Goal: Transaction & Acquisition: Purchase product/service

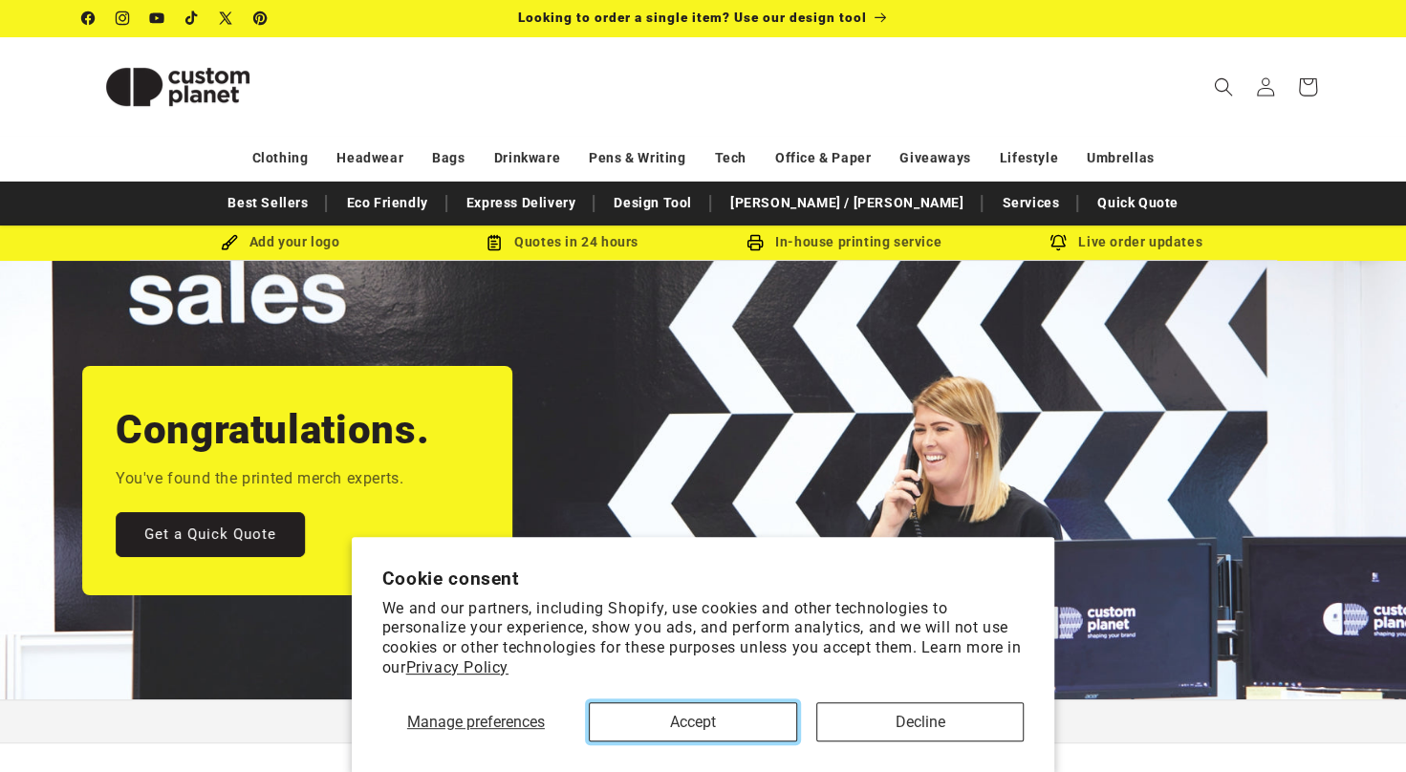
click at [721, 715] on button "Accept" at bounding box center [693, 722] width 208 height 39
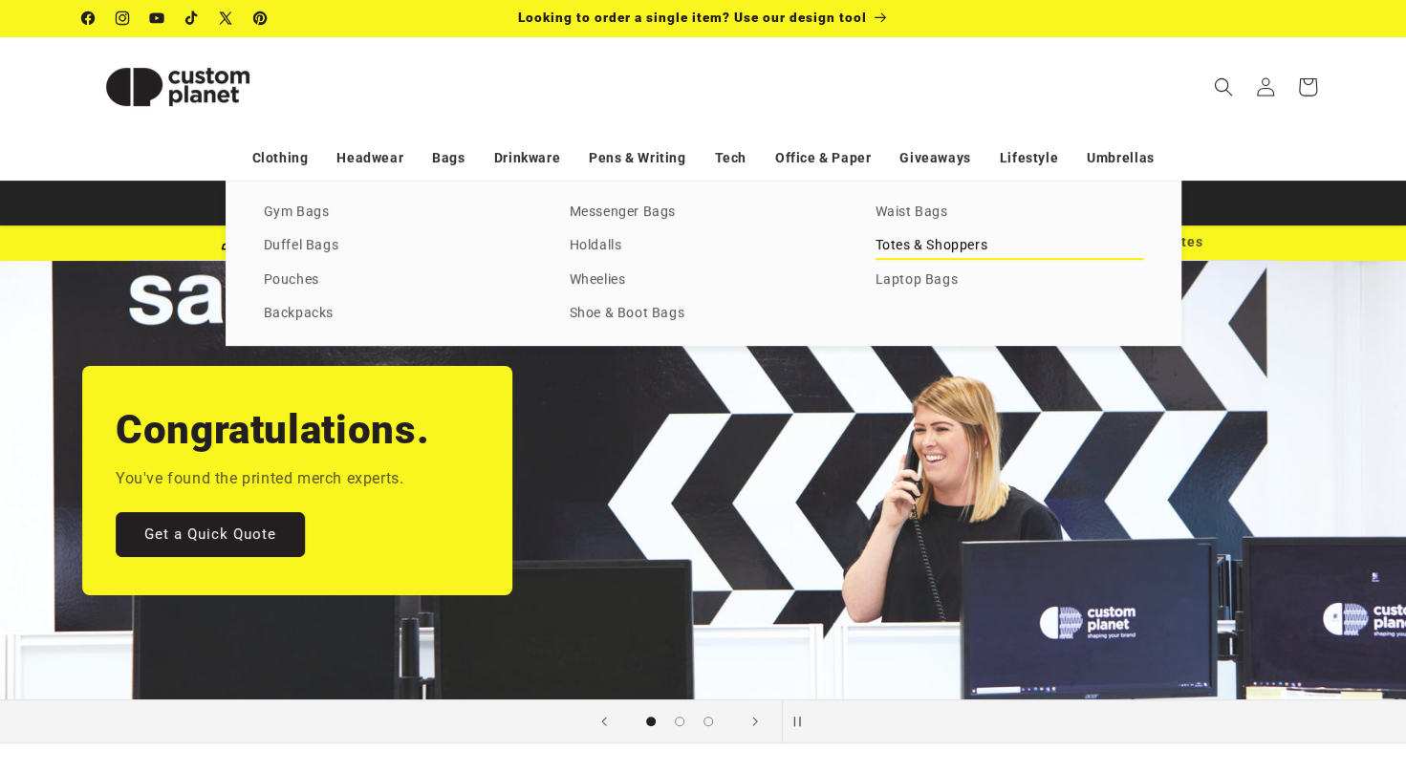
click at [922, 239] on link "Totes & Shoppers" at bounding box center [1010, 246] width 268 height 26
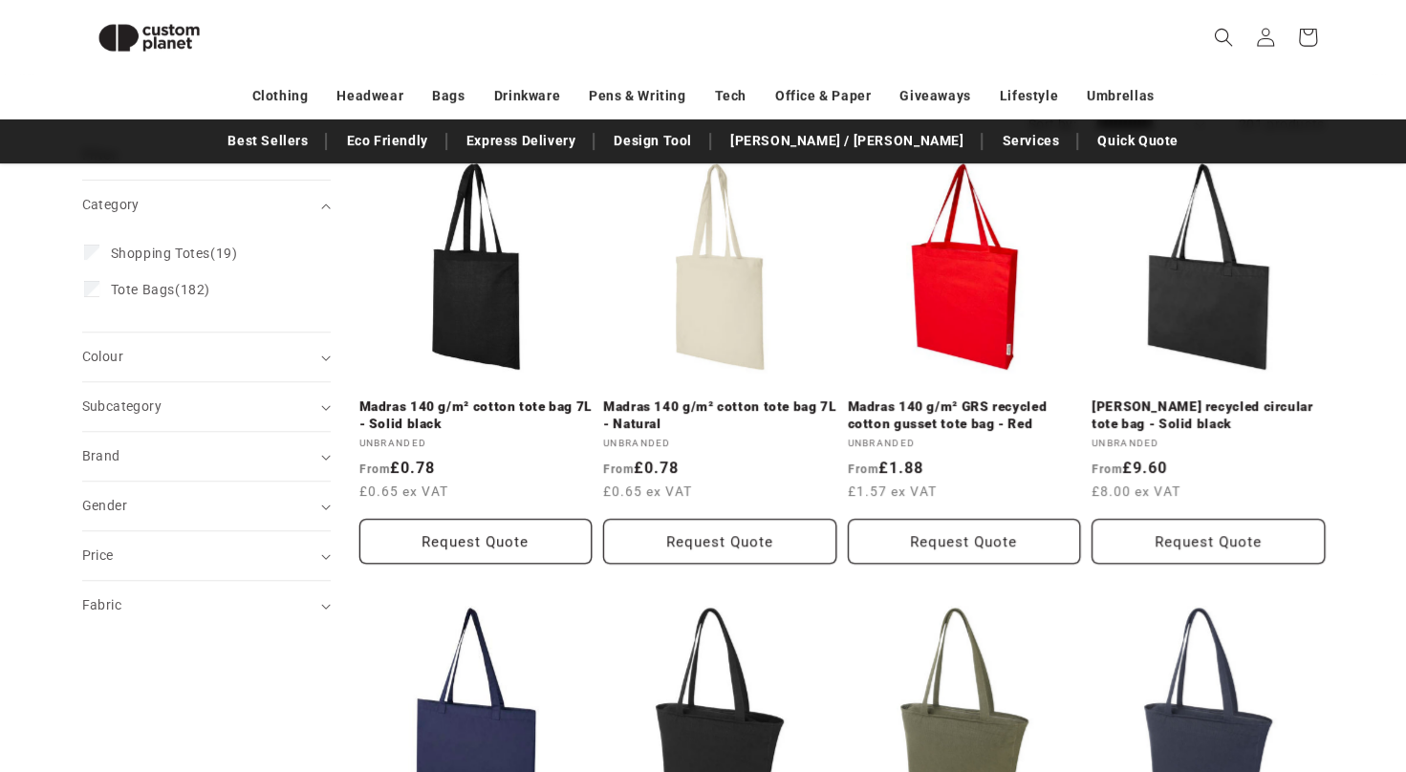
scroll to position [242, 0]
click at [686, 419] on link "Madras 140 g/m² cotton tote bag 7L - Natural" at bounding box center [719, 416] width 233 height 33
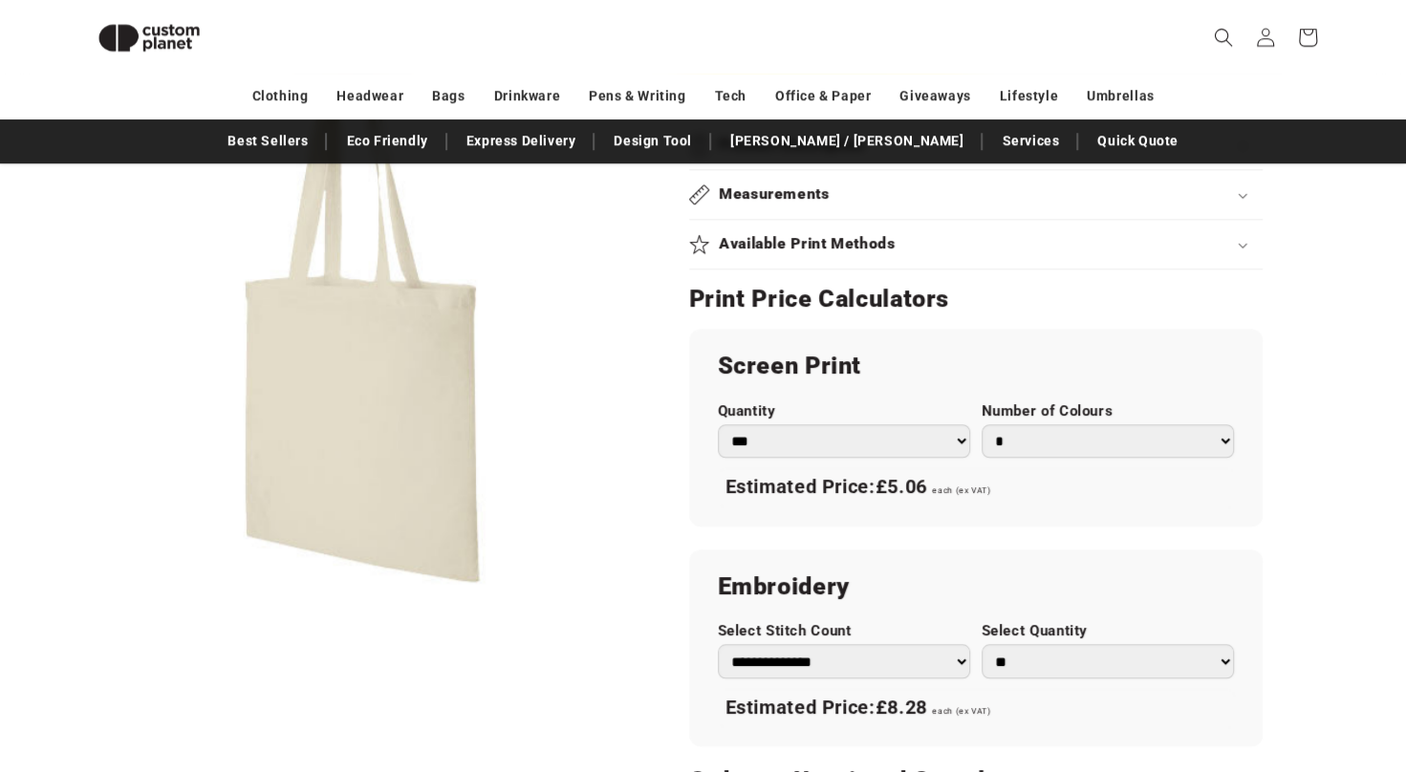
scroll to position [889, 0]
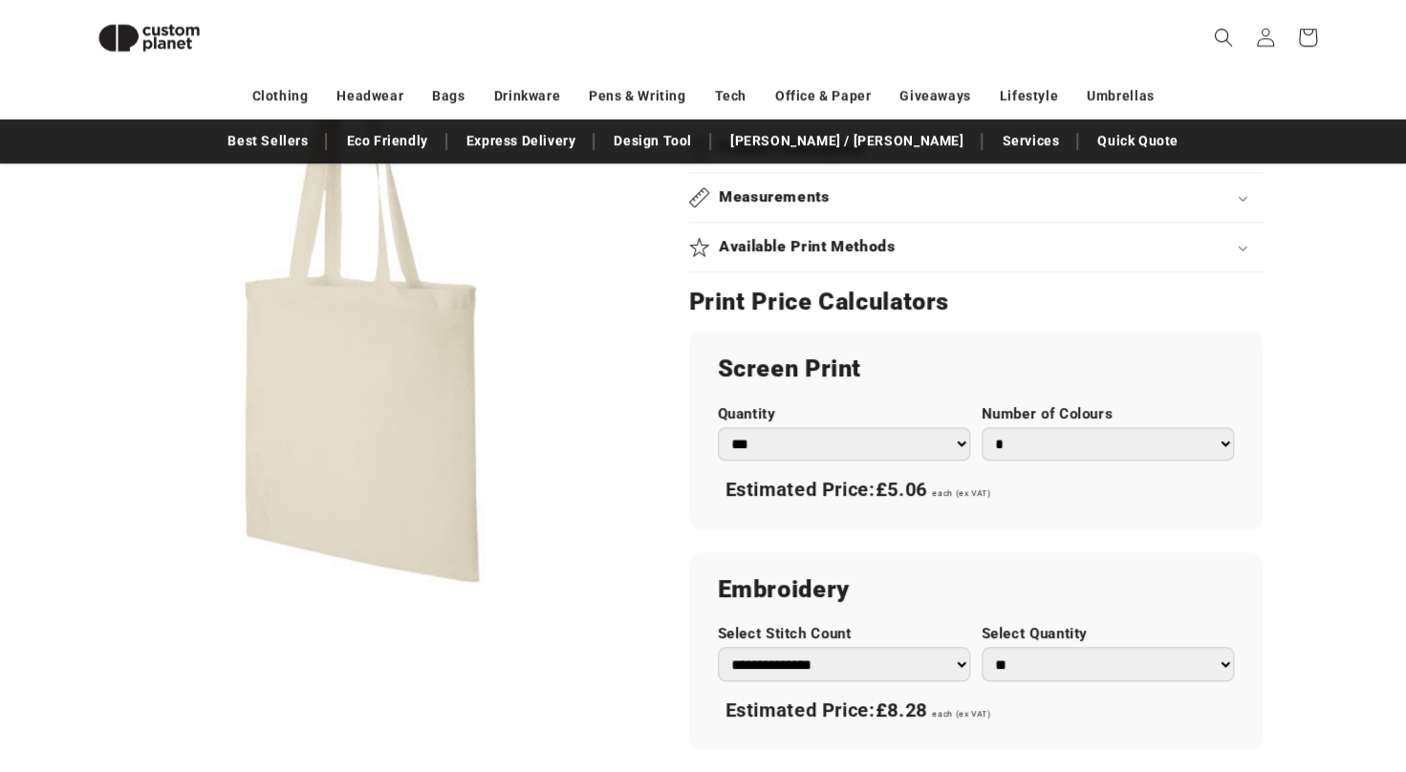
click at [1032, 361] on h2 "Screen Print" at bounding box center [976, 369] width 516 height 31
click at [960, 442] on select "*** *** *** **** **** **** ***** *****" at bounding box center [844, 443] width 252 height 33
select select "**"
click at [718, 427] on select "*** *** *** **** **** **** ***** *****" at bounding box center [844, 443] width 252 height 33
click at [1220, 442] on select "* * * * * * *" at bounding box center [1108, 443] width 252 height 33
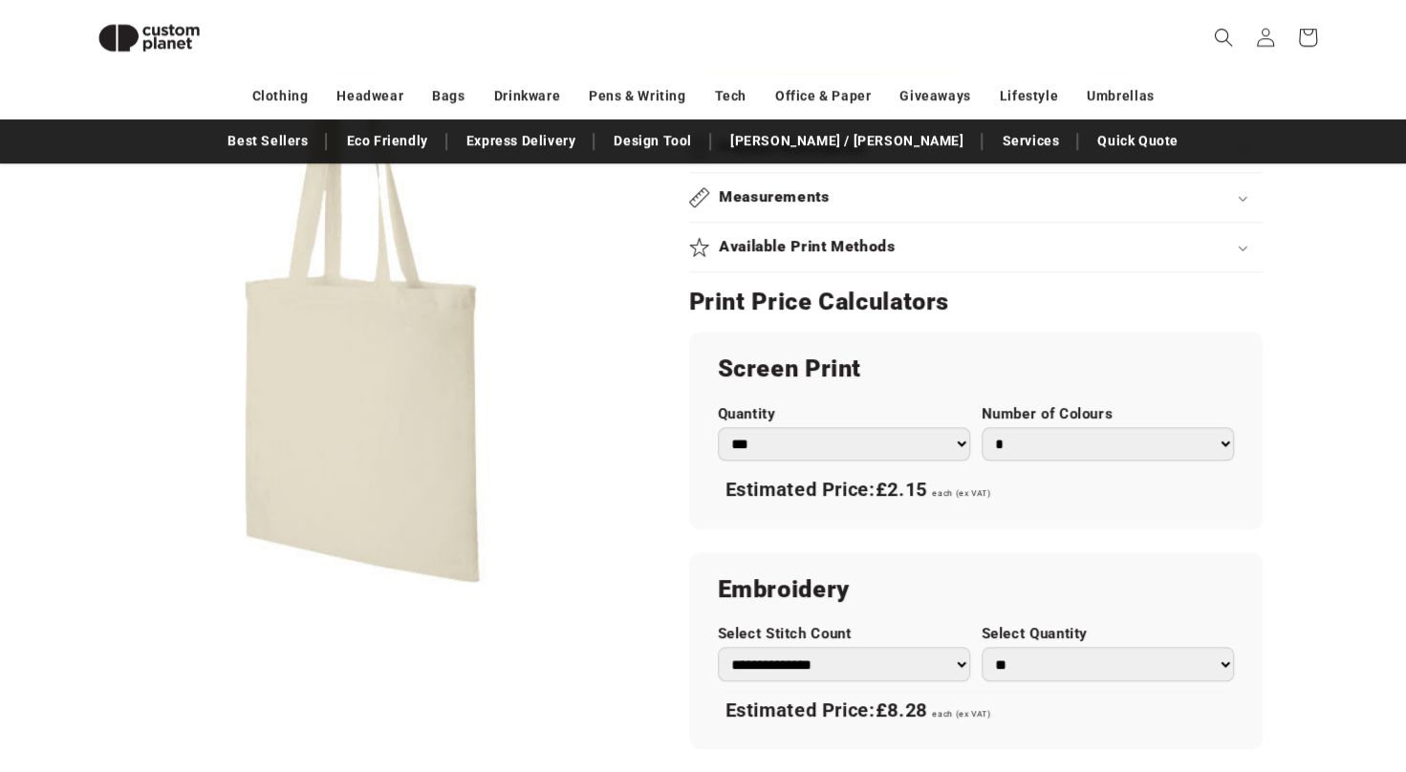
select select "*"
click at [982, 427] on select "* * * * * * *" at bounding box center [1108, 443] width 252 height 33
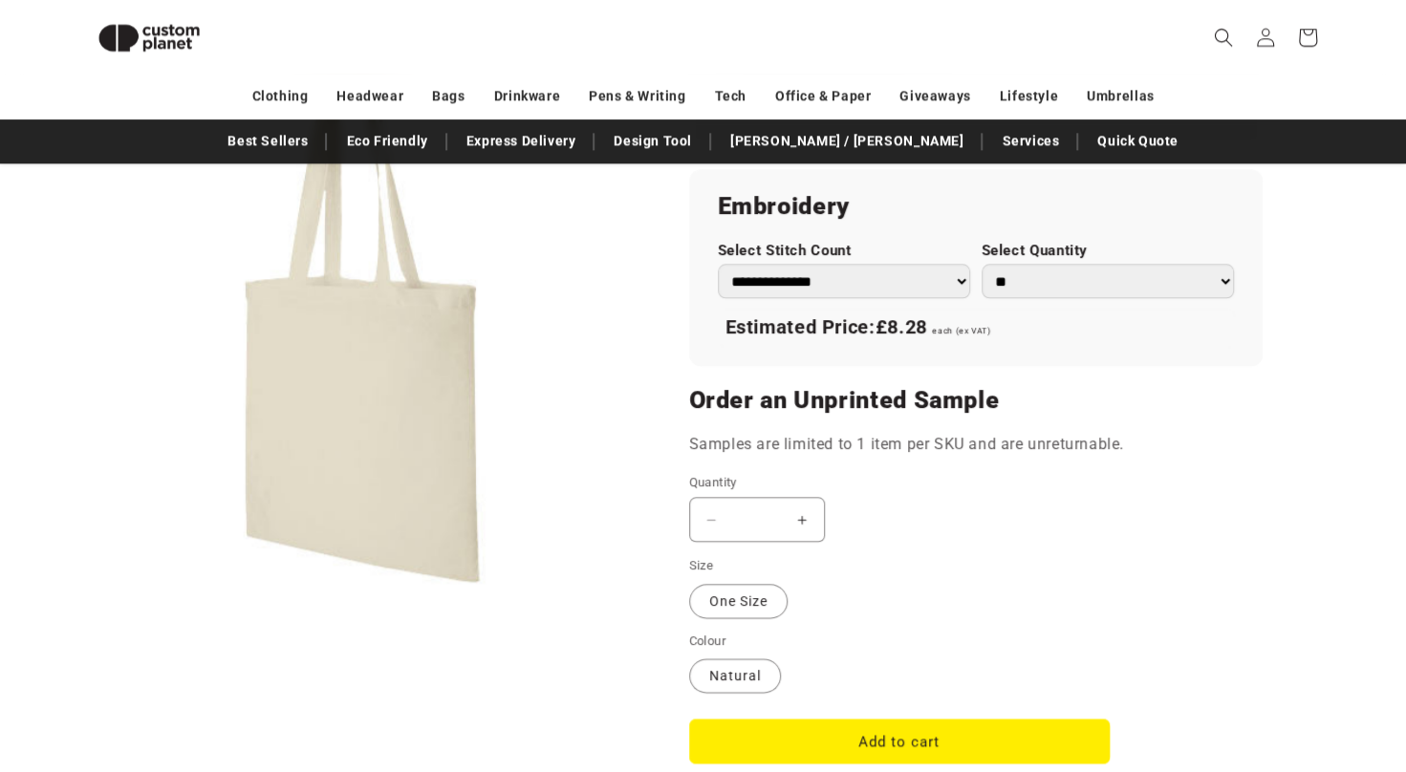
scroll to position [1330, 0]
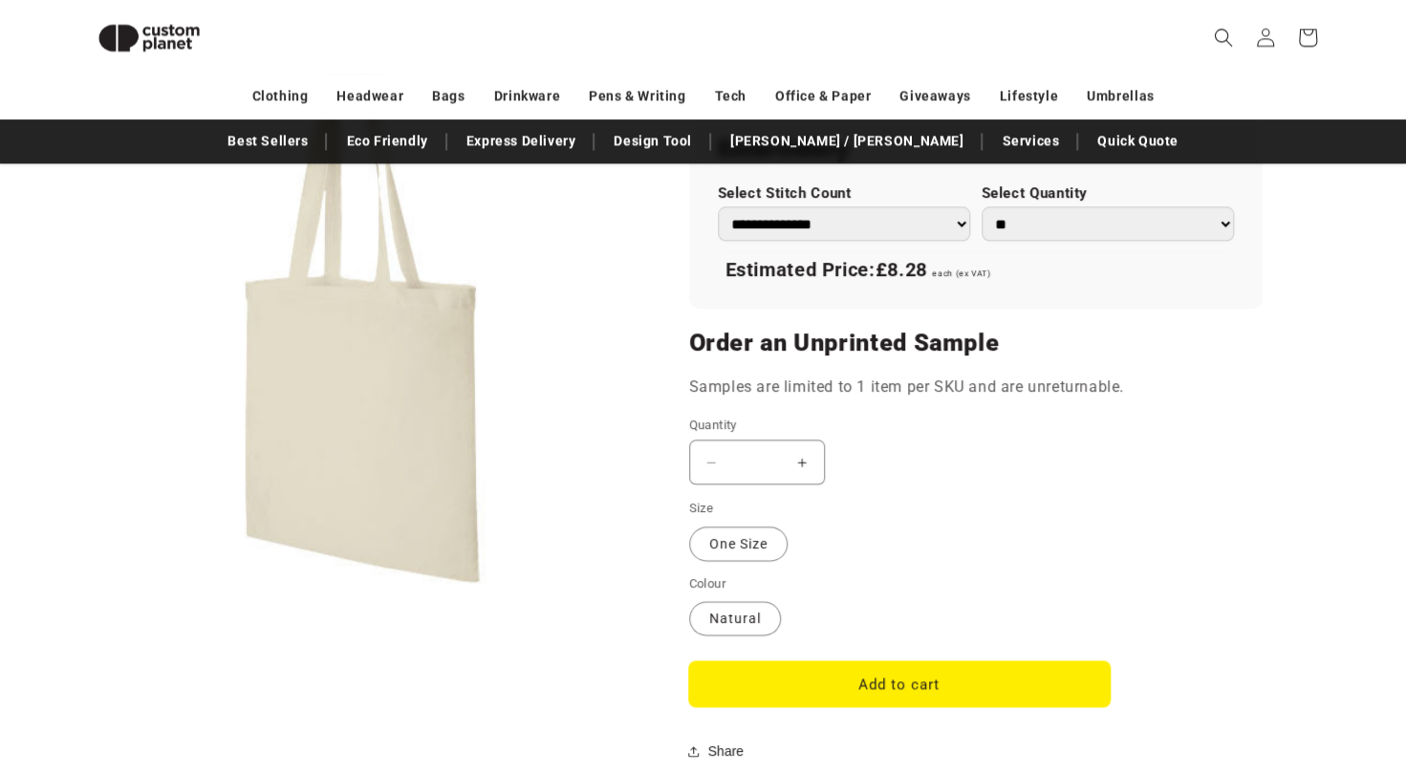
click at [875, 693] on button "Add to cart" at bounding box center [899, 683] width 421 height 45
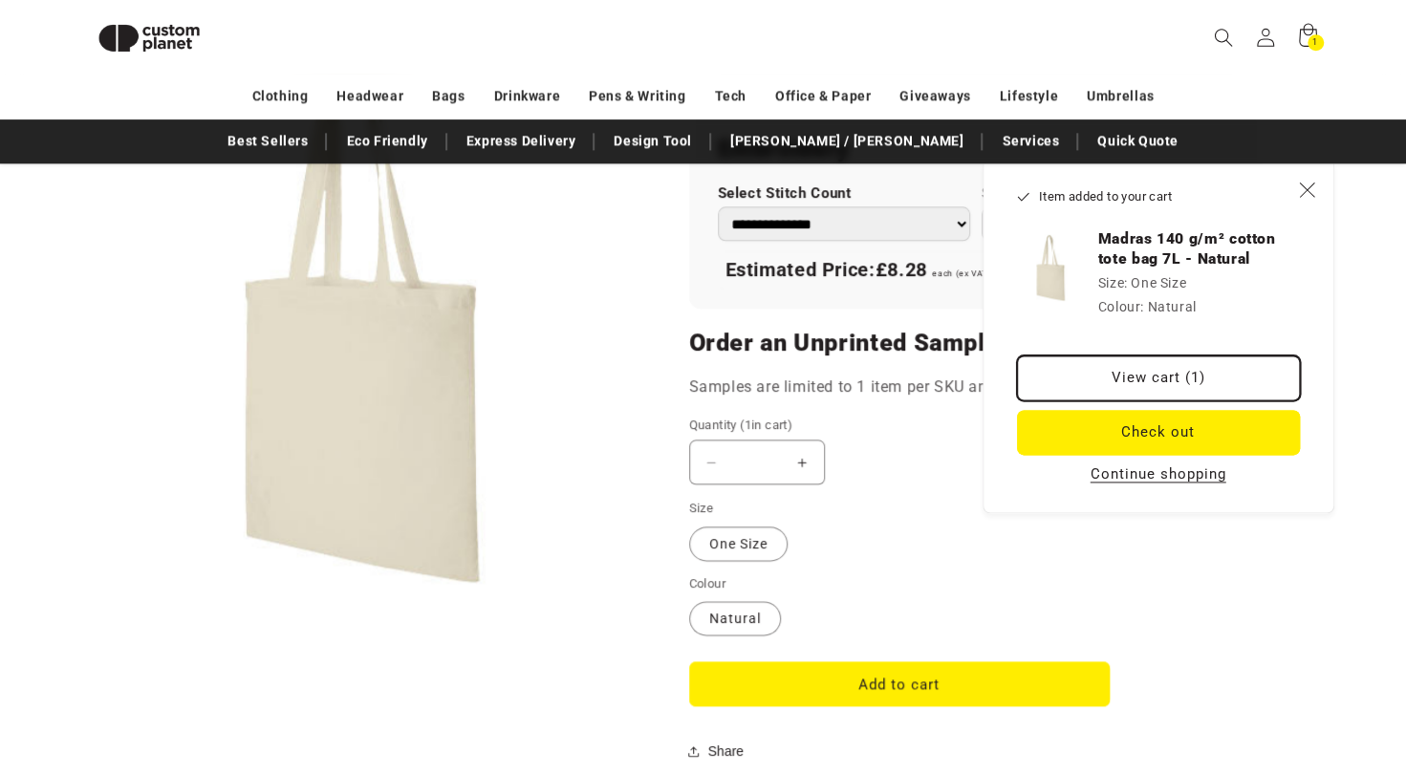
click at [1134, 384] on link "View cart (1)" at bounding box center [1158, 378] width 283 height 45
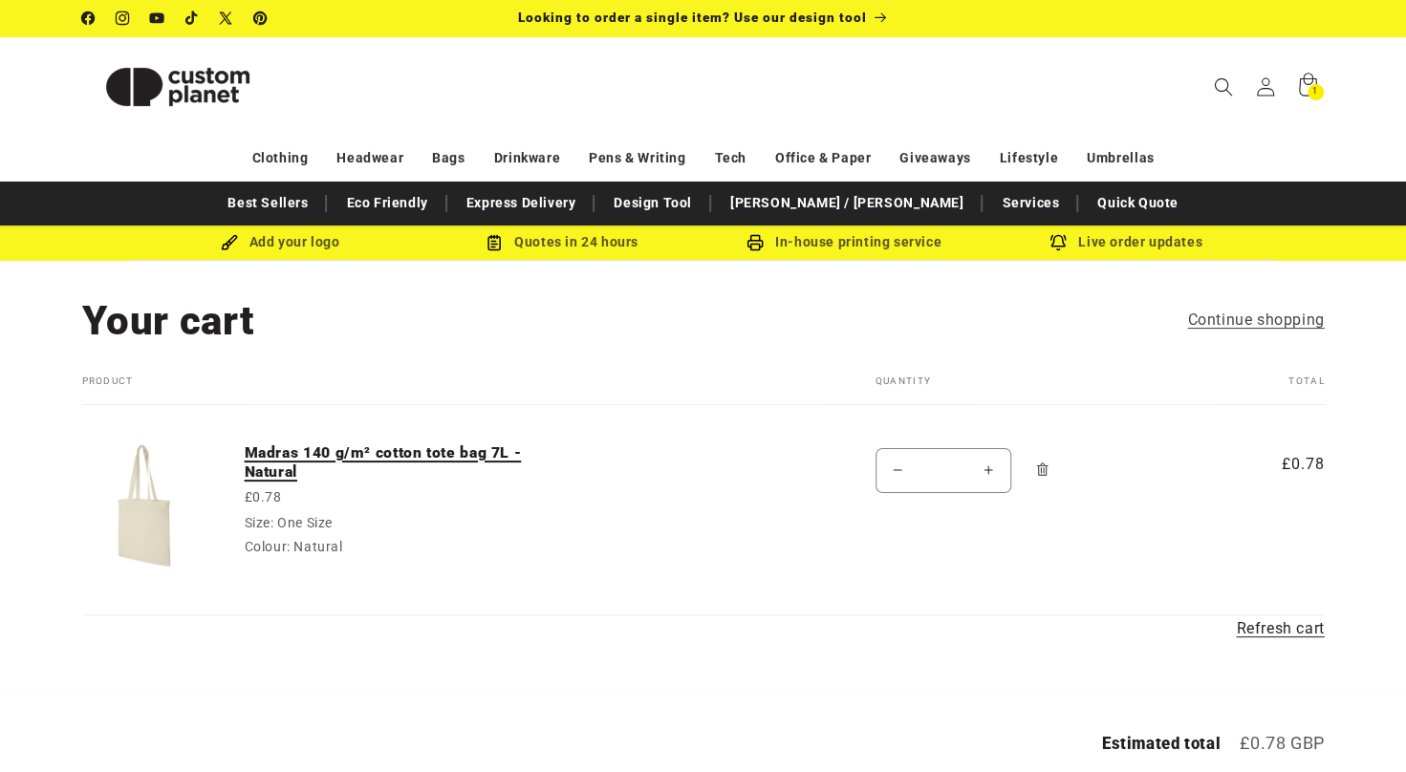
click at [262, 466] on link "Madras 140 g/m² cotton tote bag 7L - Natural" at bounding box center [388, 463] width 287 height 39
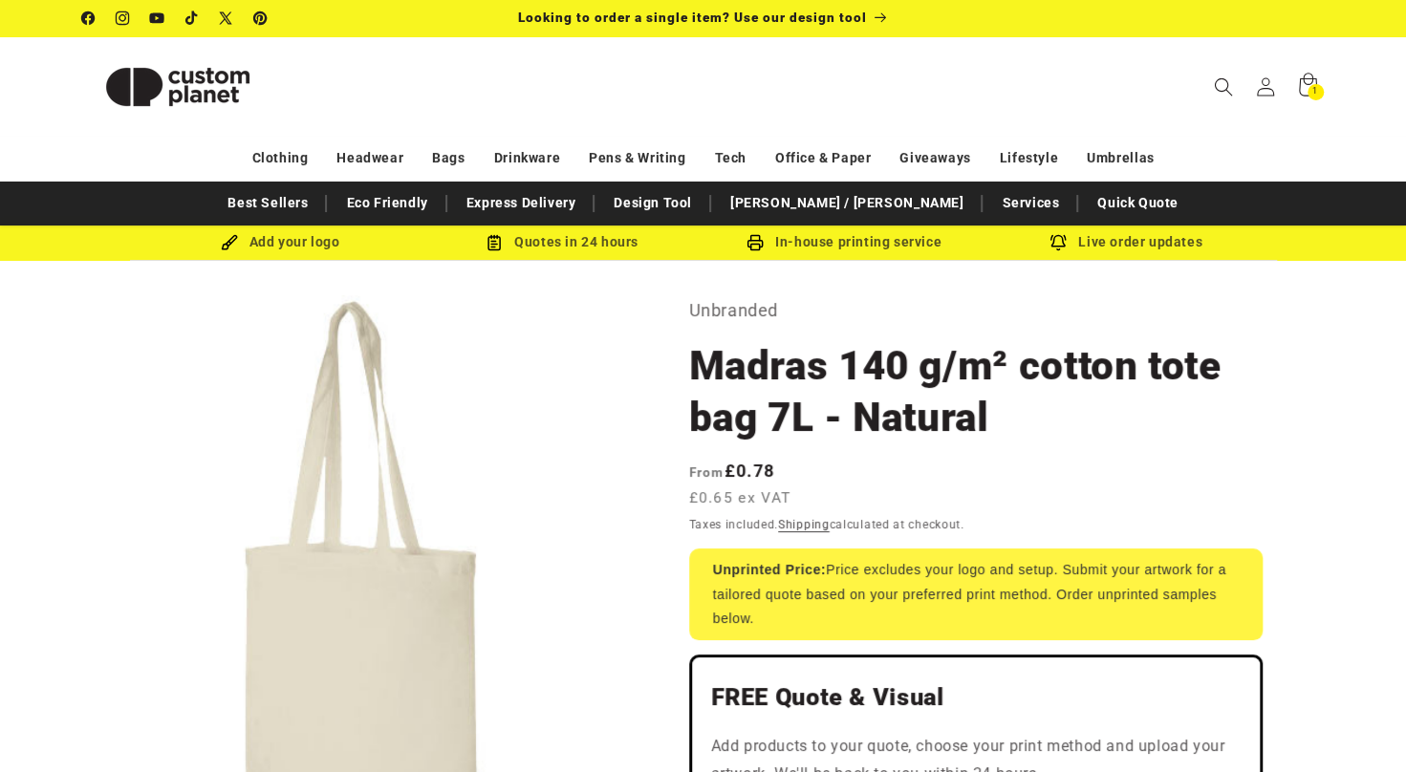
click at [224, 245] on img at bounding box center [229, 242] width 17 height 17
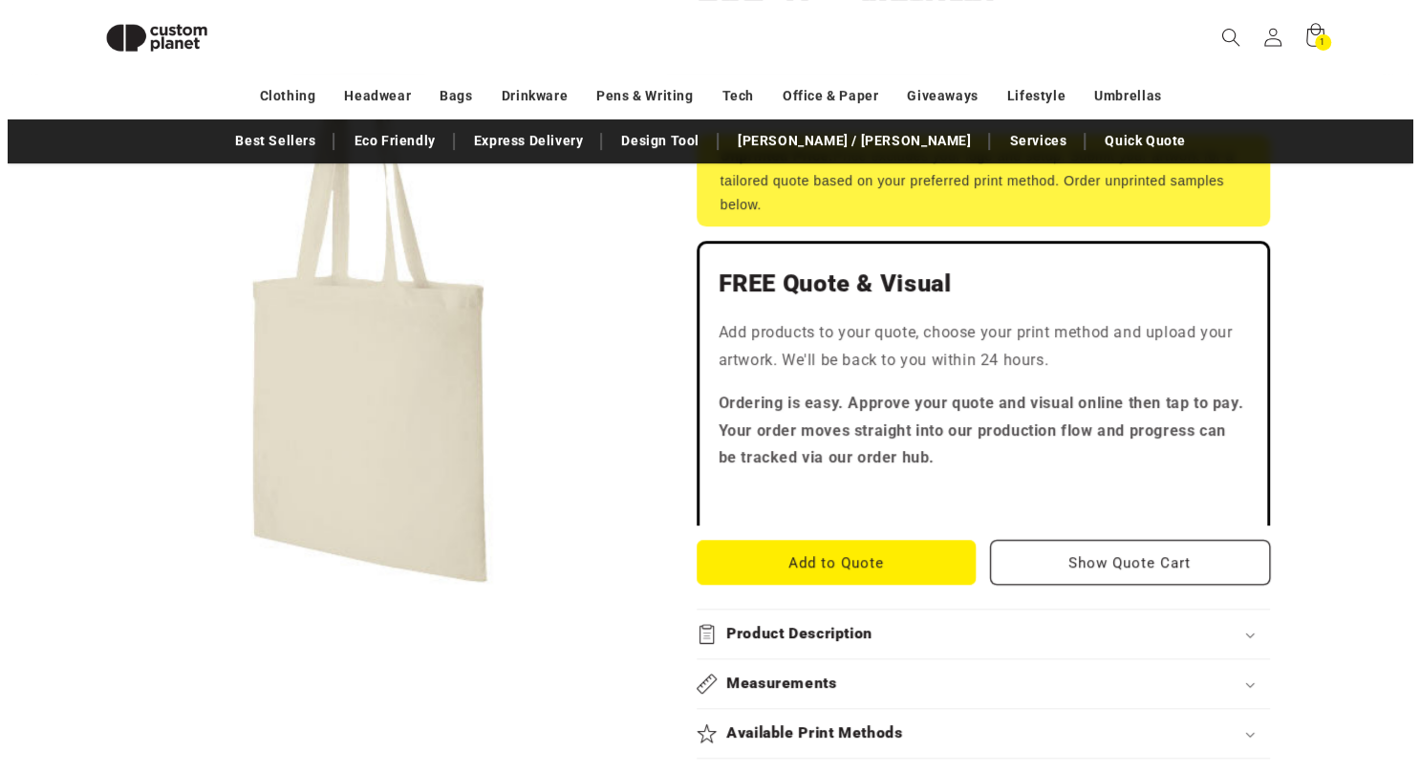
scroll to position [405, 0]
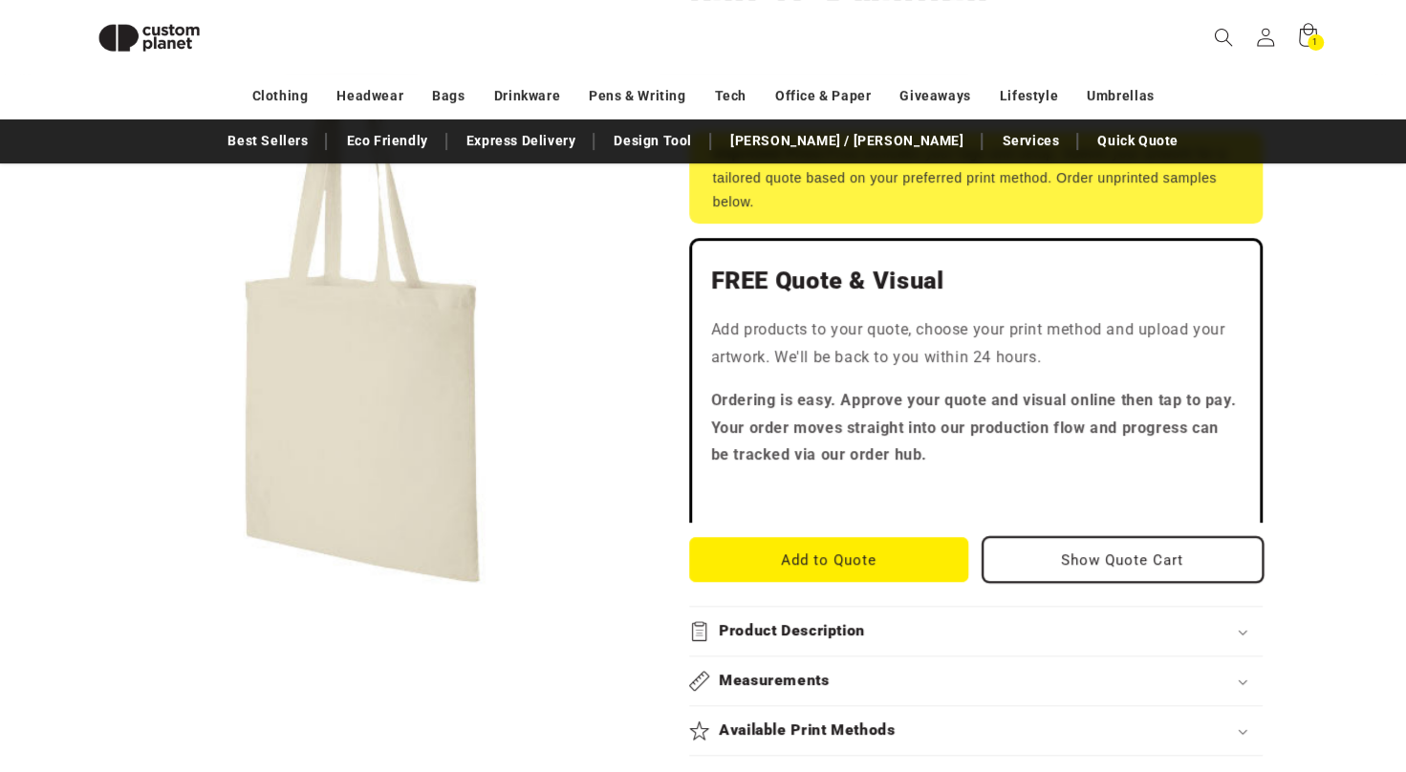
click at [1095, 555] on button "Show Quote Cart" at bounding box center [1123, 559] width 280 height 45
click at [765, 557] on button "Add to Quote" at bounding box center [829, 559] width 280 height 45
